Goal: Task Accomplishment & Management: Manage account settings

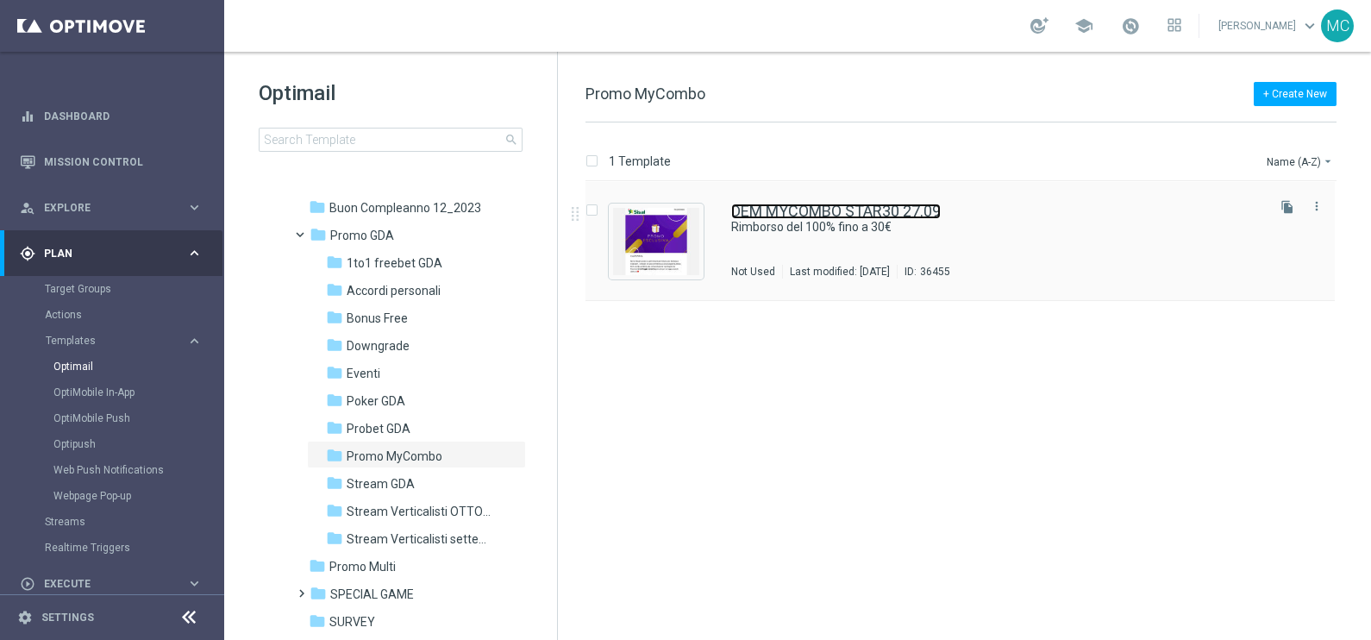
click at [777, 216] on link "DEM MYCOMBO STAR30 27.09" at bounding box center [836, 212] width 210 height 16
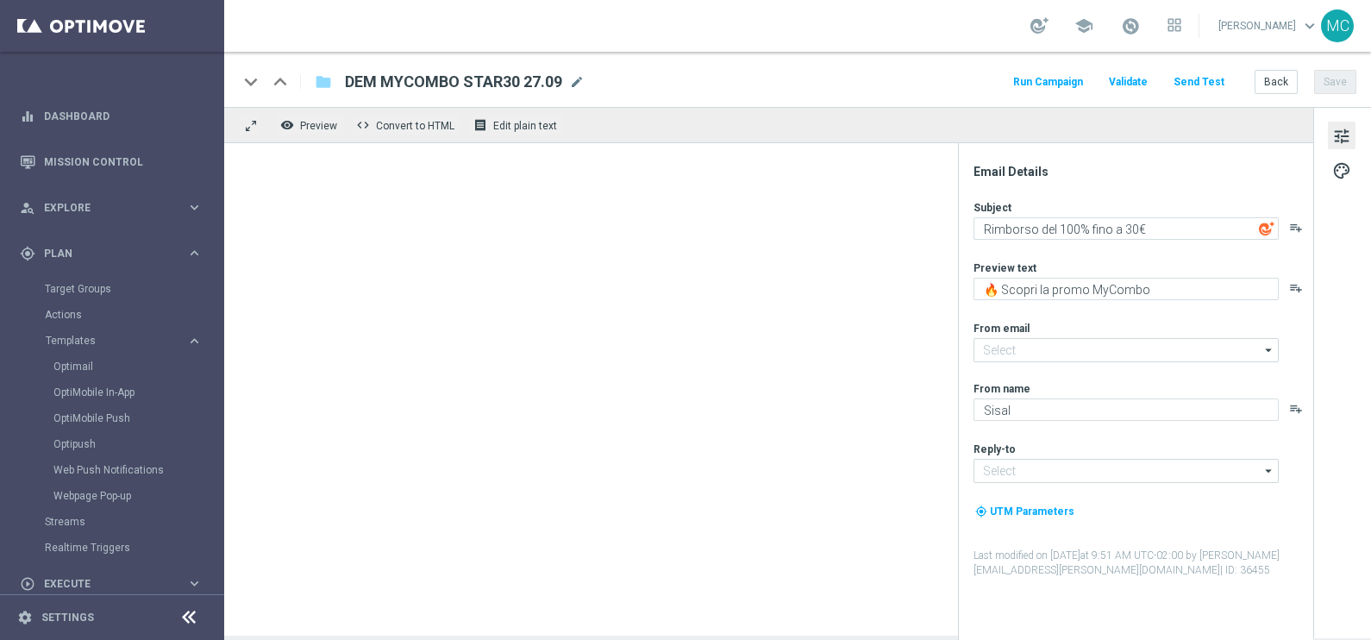
type input "[EMAIL_ADDRESS][DOMAIN_NAME]"
